Goal: Obtain resource: Download file/media

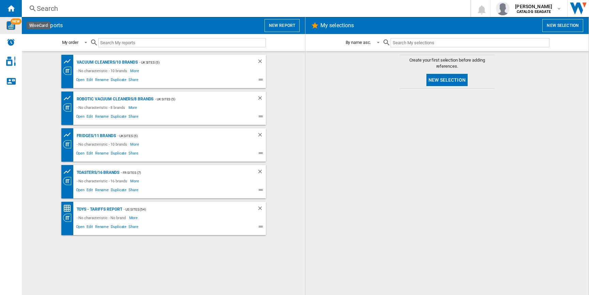
click at [13, 28] on img "WiseCard" at bounding box center [10, 25] width 9 height 9
click at [129, 14] on div "Search Search 0 [PERSON_NAME] CATALOG [GEOGRAPHIC_DATA] CATALOG [GEOGRAPHIC_DAT…" at bounding box center [305, 8] width 567 height 17
click at [124, 7] on div "Search" at bounding box center [245, 9] width 416 height 10
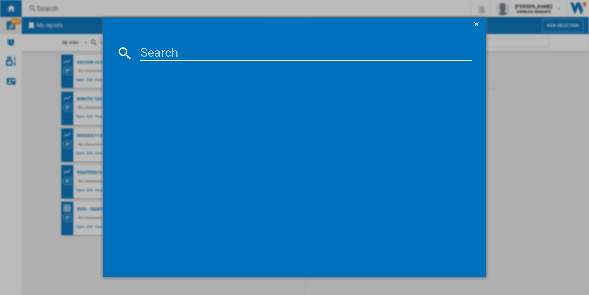
click at [177, 54] on input at bounding box center [306, 53] width 332 height 16
type input "Beko BDEN38640FG"
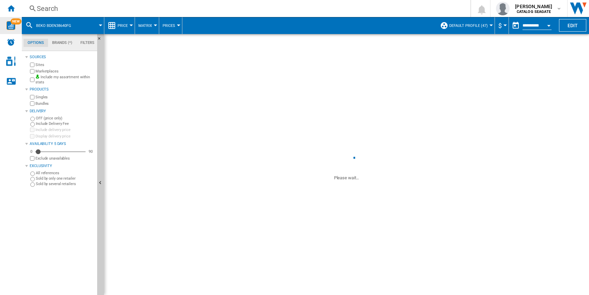
click at [94, 9] on div "Search" at bounding box center [245, 9] width 416 height 10
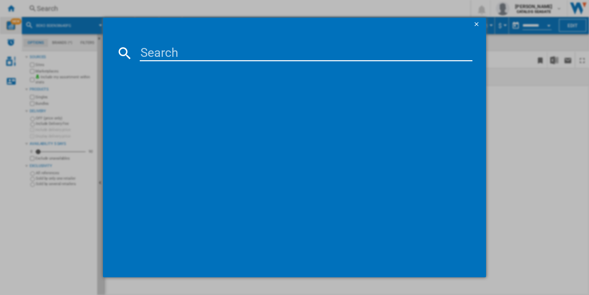
click at [204, 45] on input at bounding box center [306, 53] width 332 height 16
paste input "BEKO BDEN38640FG GRAPHITE"
type input "BEKO BDEN38640FG GRAPHITE"
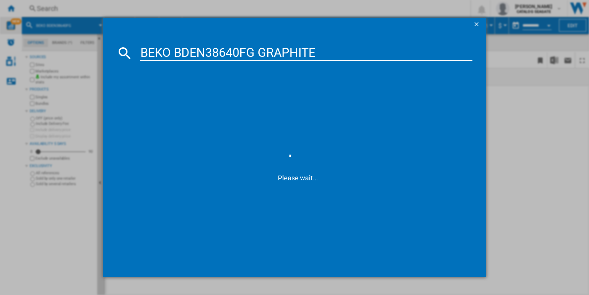
click at [477, 24] on ng-md-icon "getI18NText('BUTTONS.CLOSE_DIALOG')" at bounding box center [477, 25] width 8 height 8
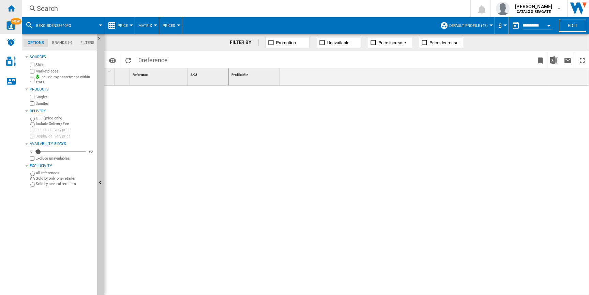
click at [9, 10] on ng-md-icon "Home" at bounding box center [11, 8] width 8 height 8
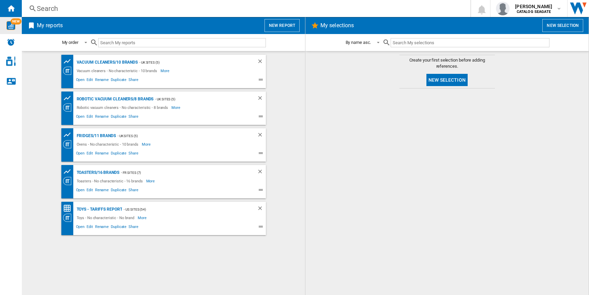
click at [14, 27] on img "WiseCard" at bounding box center [10, 25] width 9 height 9
click at [161, 6] on div "Search" at bounding box center [245, 9] width 416 height 10
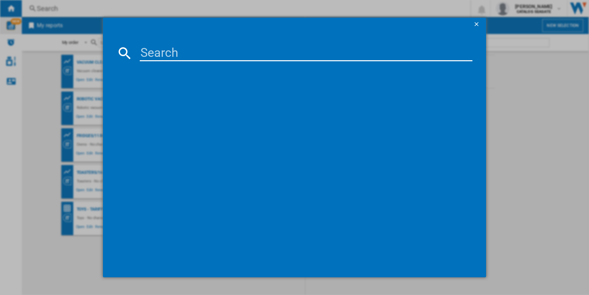
click at [170, 49] on input at bounding box center [306, 53] width 332 height 16
paste input "BEKO BDEN38640FG GRAPHITE"
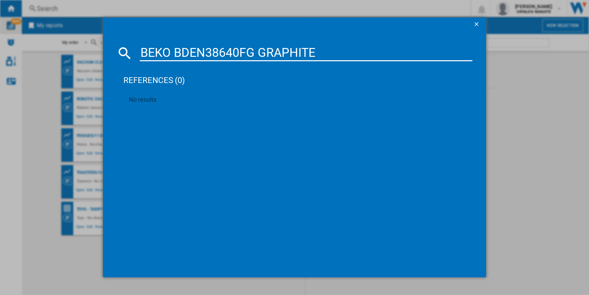
drag, startPoint x: 174, startPoint y: 54, endPoint x: 376, endPoint y: 92, distance: 204.9
click at [376, 92] on md-dialog-content "BEKO BDEN38640FG GRAPHITE references (0) No results" at bounding box center [294, 154] width 383 height 246
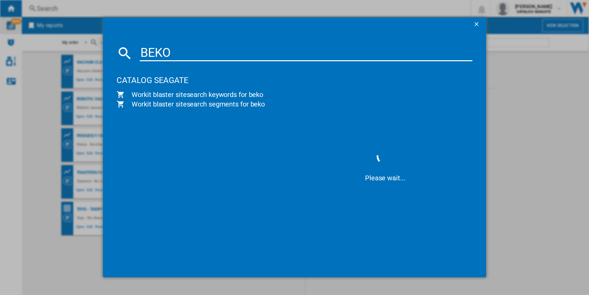
type input "BEKO"
click at [478, 24] on ng-md-icon "getI18NText('BUTTONS.CLOSE_DIALOG')" at bounding box center [477, 25] width 8 height 8
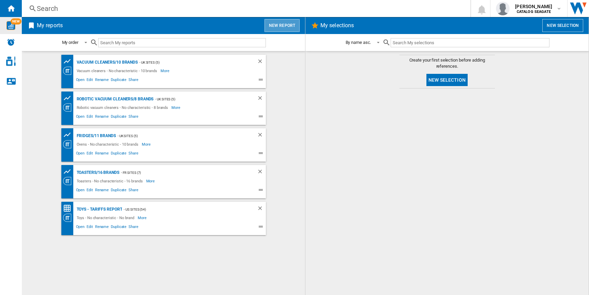
drag, startPoint x: 285, startPoint y: 30, endPoint x: 310, endPoint y: 86, distance: 61.9
click at [310, 86] on div "My reports New report My order My order By report type By name asc. By name des…" at bounding box center [305, 156] width 567 height 278
click at [178, 64] on div "- UK Sites (5)" at bounding box center [190, 62] width 105 height 9
click at [117, 63] on div "Vacuum cleaners/10 brands" at bounding box center [106, 62] width 63 height 9
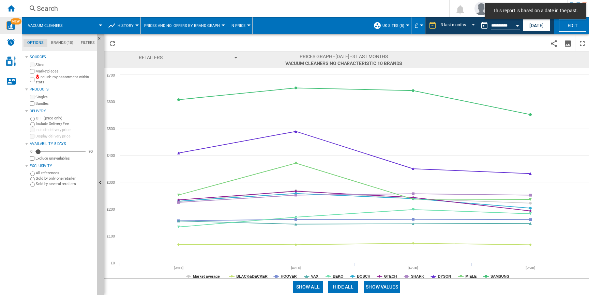
click at [125, 23] on button "History" at bounding box center [127, 25] width 19 height 17
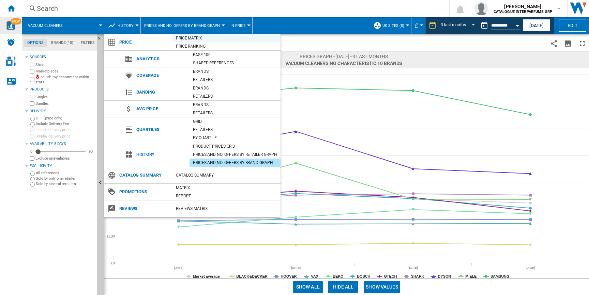
click at [195, 39] on div "Price Matrix" at bounding box center [226, 38] width 108 height 7
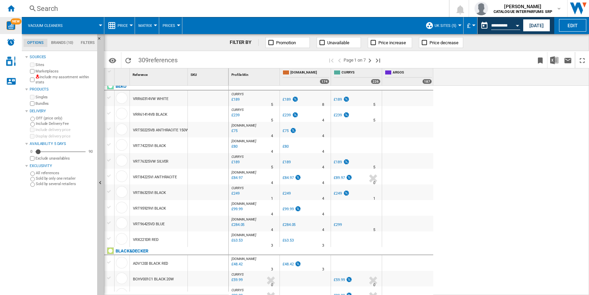
scroll to position [2, 0]
click at [148, 116] on div "VRR61414VB BLACK" at bounding box center [150, 116] width 34 height 16
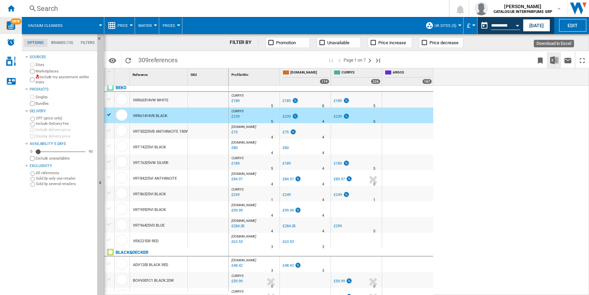
click at [555, 61] on img "Download in Excel" at bounding box center [554, 60] width 8 height 8
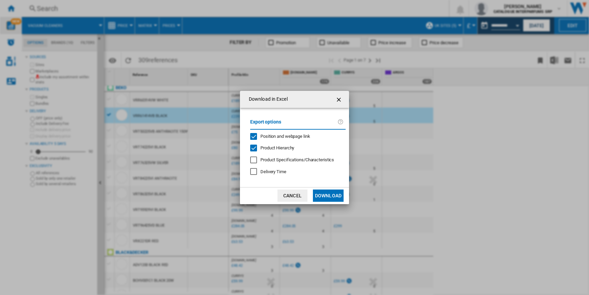
click at [330, 194] on button "Download" at bounding box center [328, 196] width 31 height 12
